Goal: Transaction & Acquisition: Purchase product/service

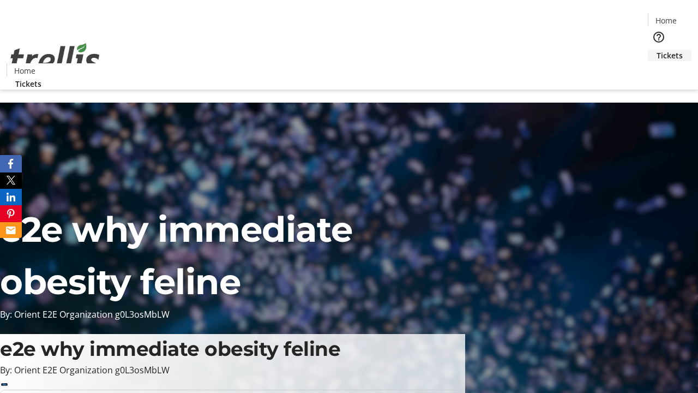
click at [657, 50] on span "Tickets" at bounding box center [670, 55] width 26 height 11
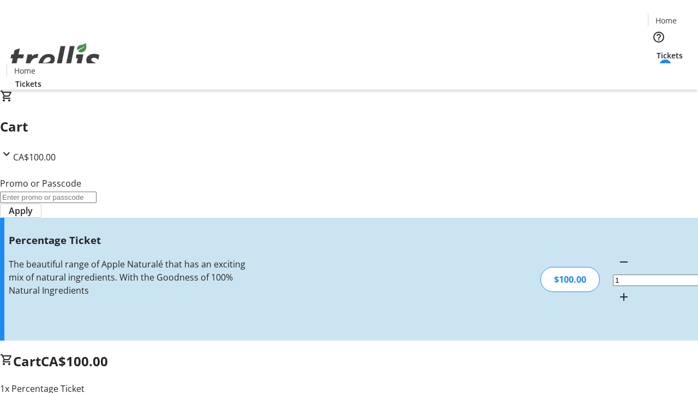
type input "FOO"
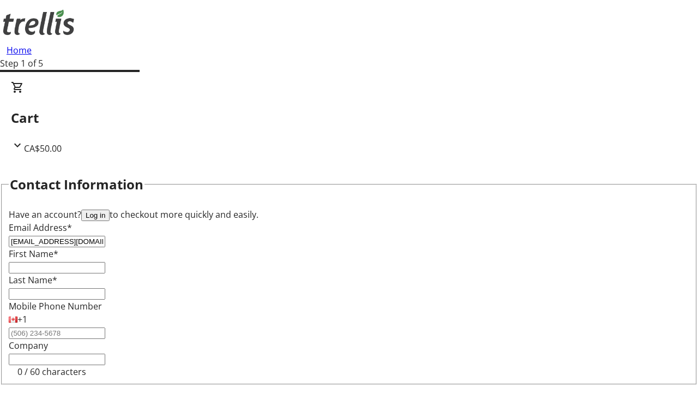
type input "[EMAIL_ADDRESS][DOMAIN_NAME]"
type input "[PERSON_NAME]"
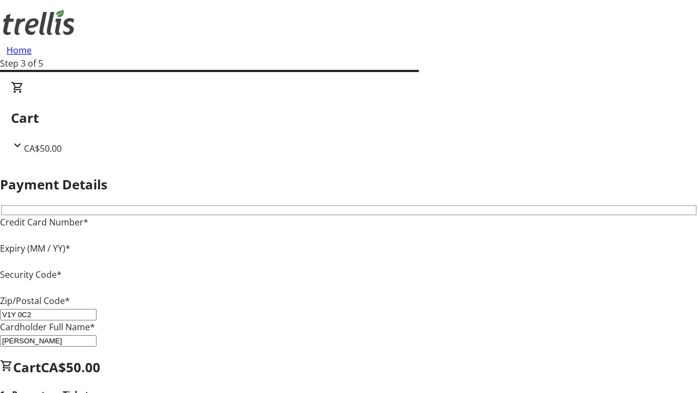
type input "V1Y 0C2"
